Goal: Ask a question

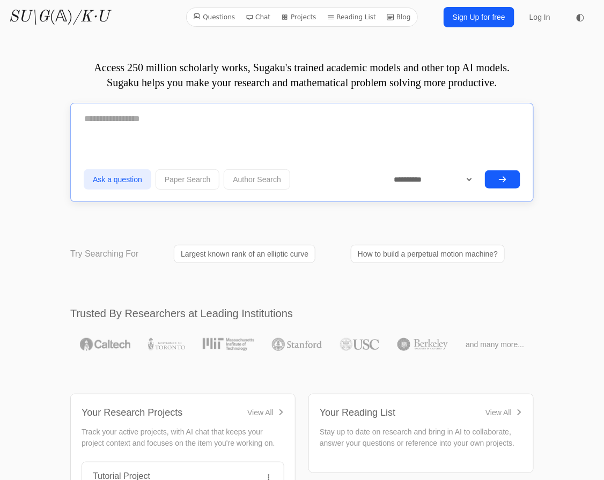
click at [185, 120] on textarea at bounding box center [302, 119] width 436 height 27
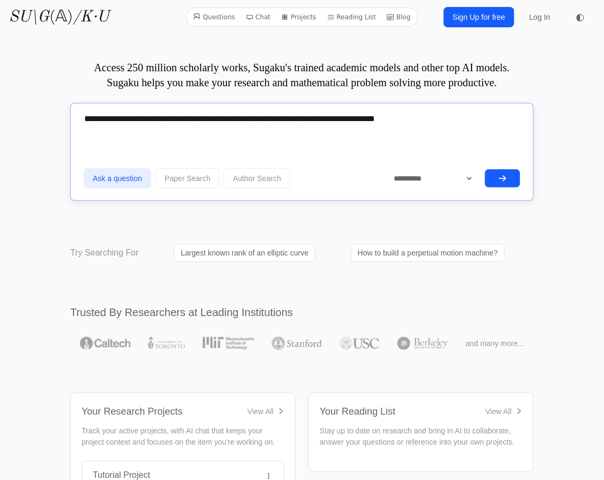
type textarea "**********"
click at [520, 171] on div "**********" at bounding box center [301, 152] width 463 height 98
click at [513, 178] on button "submit" at bounding box center [502, 178] width 35 height 18
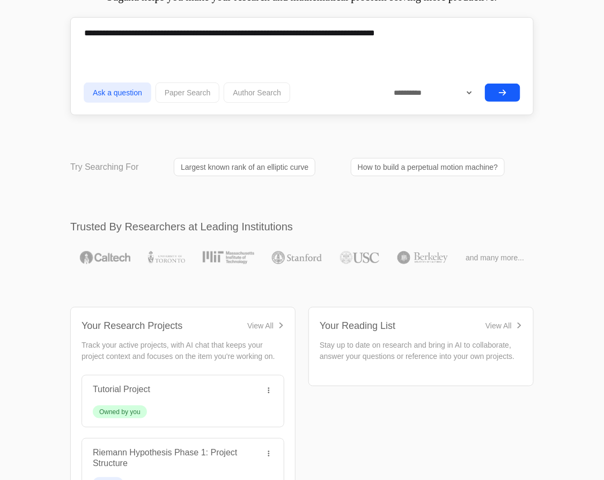
scroll to position [146, 0]
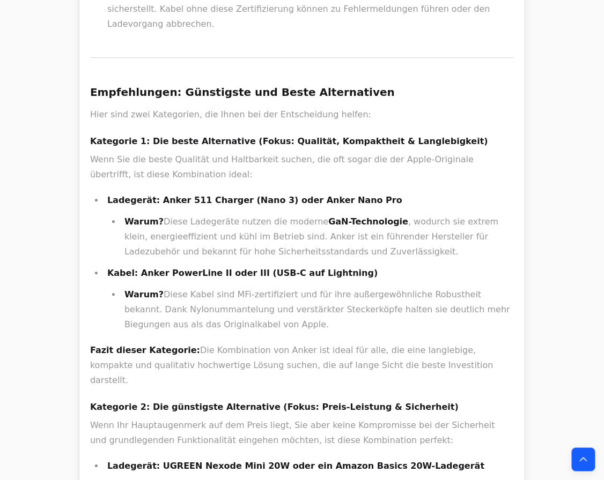
scroll to position [584, 0]
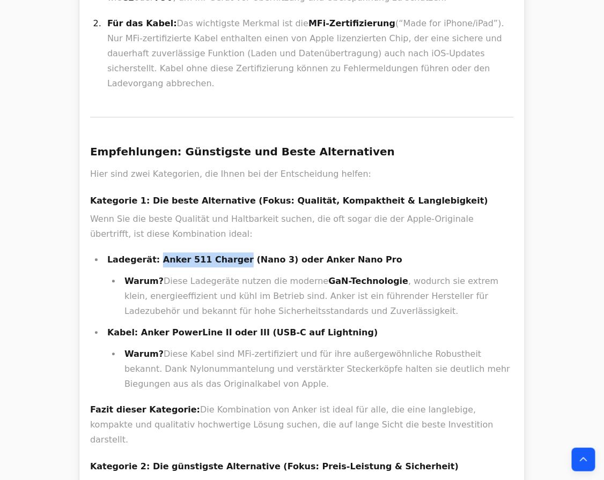
drag, startPoint x: 150, startPoint y: 241, endPoint x: 221, endPoint y: 242, distance: 71.3
click at [221, 255] on strong "Ladegerät: Anker 511 Charger (Nano 3) oder Anker Nano Pro" at bounding box center [254, 260] width 295 height 10
copy strong "Anker 511 Charger"
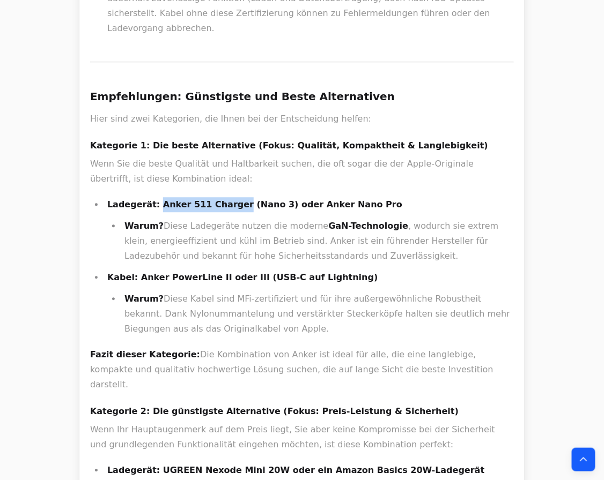
scroll to position [682, 0]
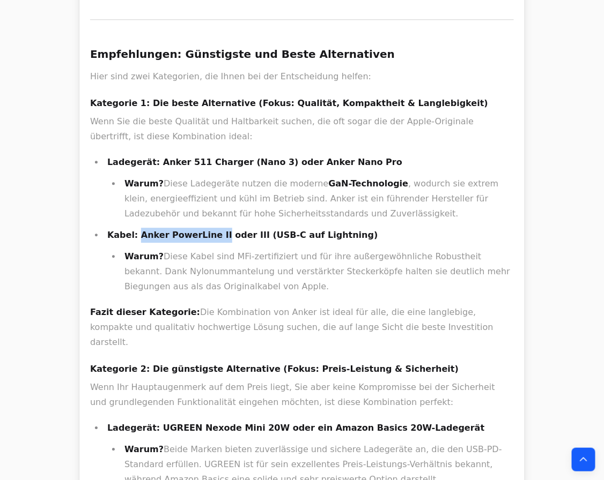
drag, startPoint x: 133, startPoint y: 214, endPoint x: 207, endPoint y: 216, distance: 74.0
click at [207, 230] on strong "Kabel: Anker PowerLine II oder III (USB-C auf Lightning)" at bounding box center [242, 235] width 271 height 10
copy strong "Anker PowerLine II"
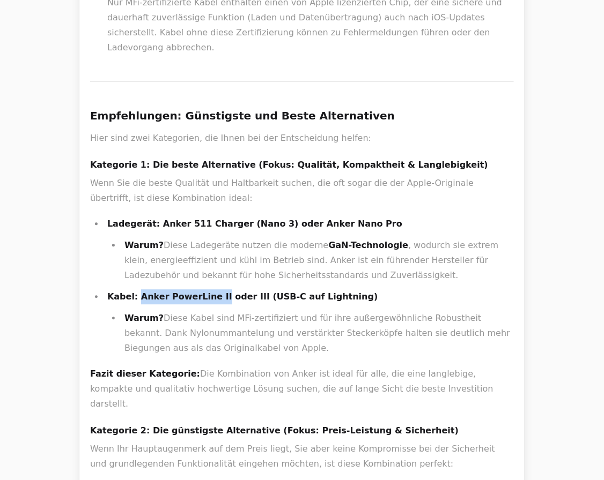
scroll to position [0, 0]
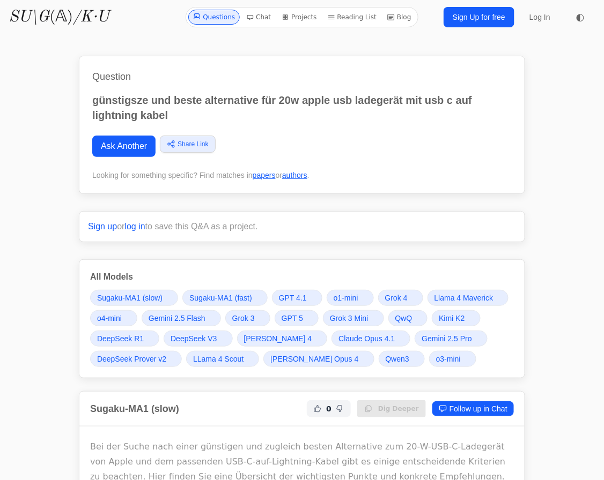
click at [381, 297] on link "Grok 4" at bounding box center [400, 298] width 45 height 16
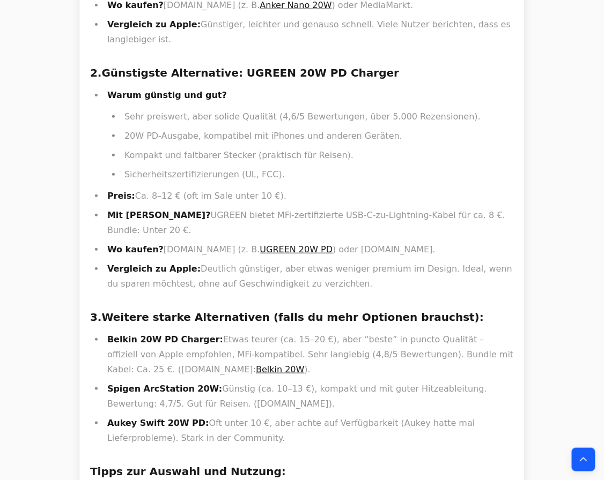
scroll to position [5374, 0]
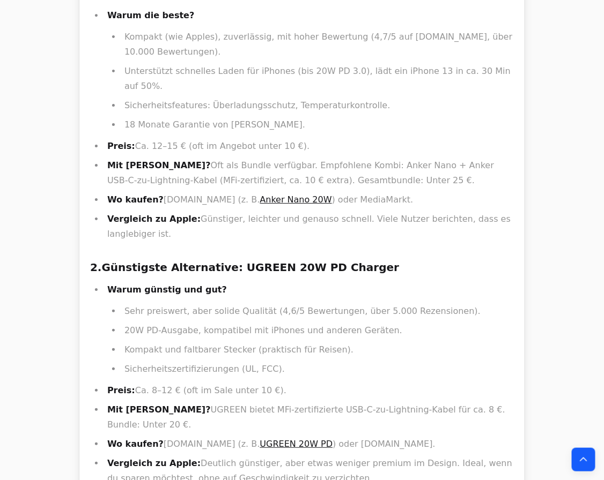
click at [260, 439] on link "UGREEN 20W PD" at bounding box center [296, 444] width 73 height 10
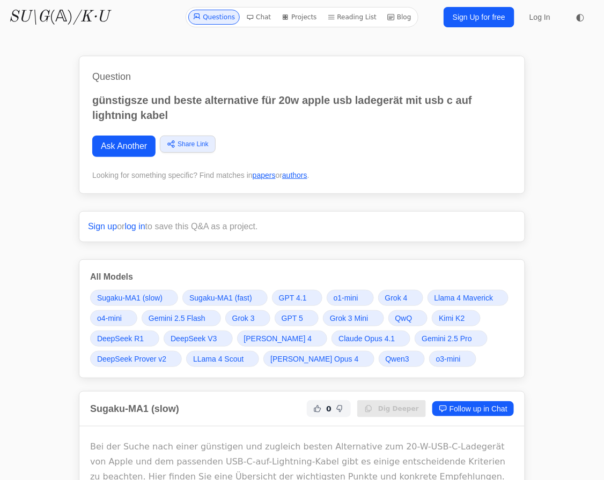
click at [407, 295] on link "Grok 4" at bounding box center [400, 298] width 45 height 16
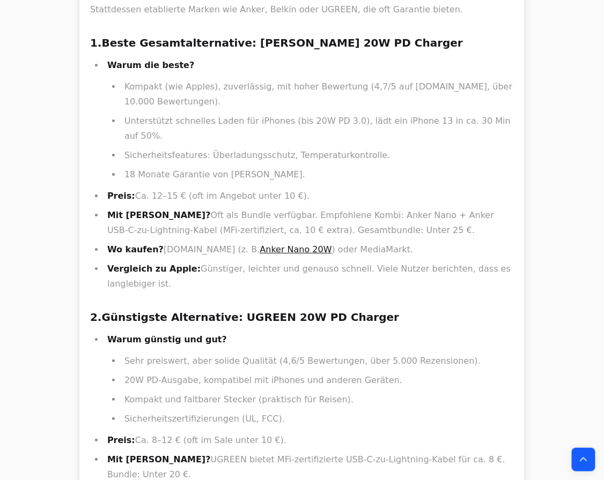
scroll to position [5325, 0]
